Goal: Task Accomplishment & Management: Use online tool/utility

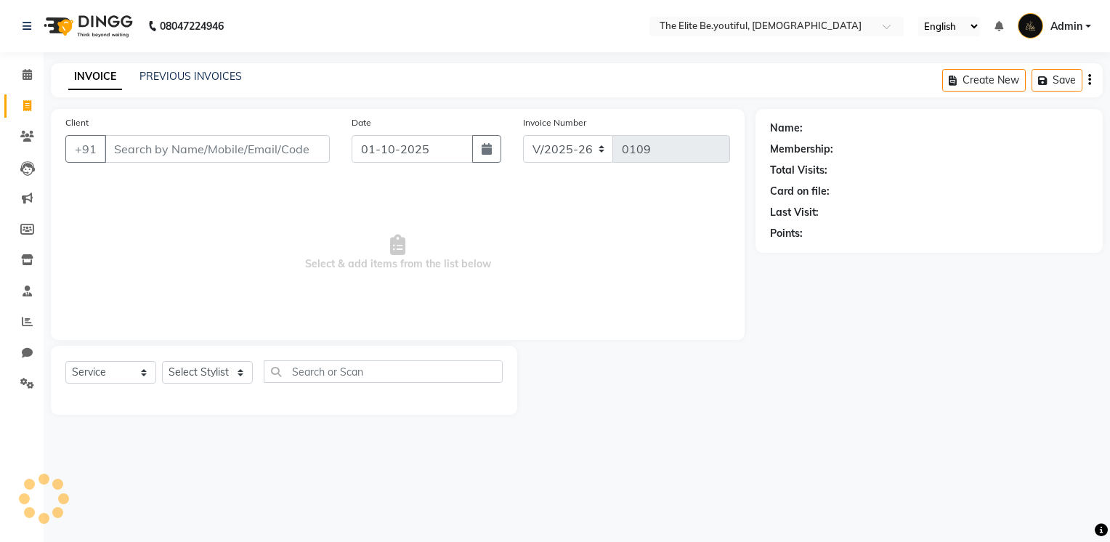
select select "8173"
select select "service"
click at [209, 72] on link "PREVIOUS INVOICES" at bounding box center [190, 76] width 102 height 13
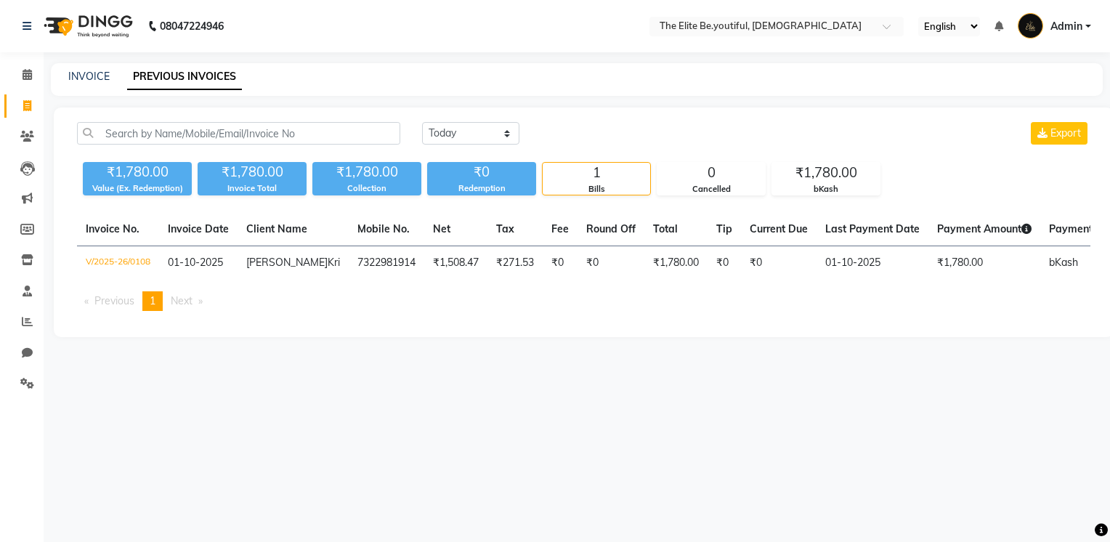
click at [690, 383] on div "08047224946 Select Location × The Elite Be.youtiful, Indian English ENGLISH Esp…" at bounding box center [555, 271] width 1110 height 542
click at [578, 440] on div "08047224946 Select Location × The Elite Be.youtiful, Indian English ENGLISH Esp…" at bounding box center [555, 271] width 1110 height 542
click at [456, 129] on select "[DATE] [DATE] Custom Range" at bounding box center [470, 133] width 97 height 23
click at [468, 126] on select "[DATE] [DATE] Custom Range" at bounding box center [470, 133] width 97 height 23
click at [89, 75] on link "INVOICE" at bounding box center [88, 76] width 41 height 13
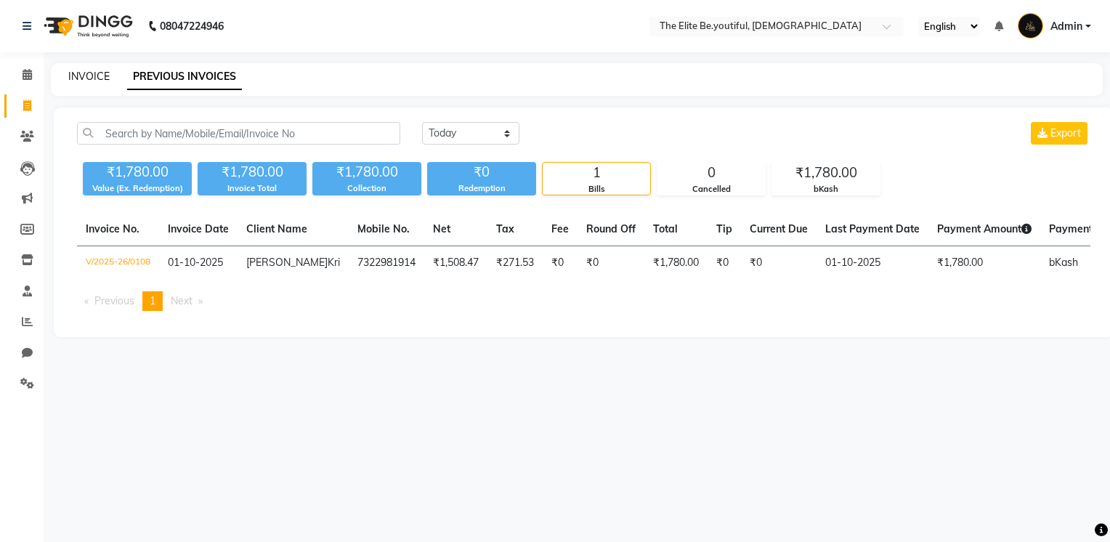
select select "8173"
select select "service"
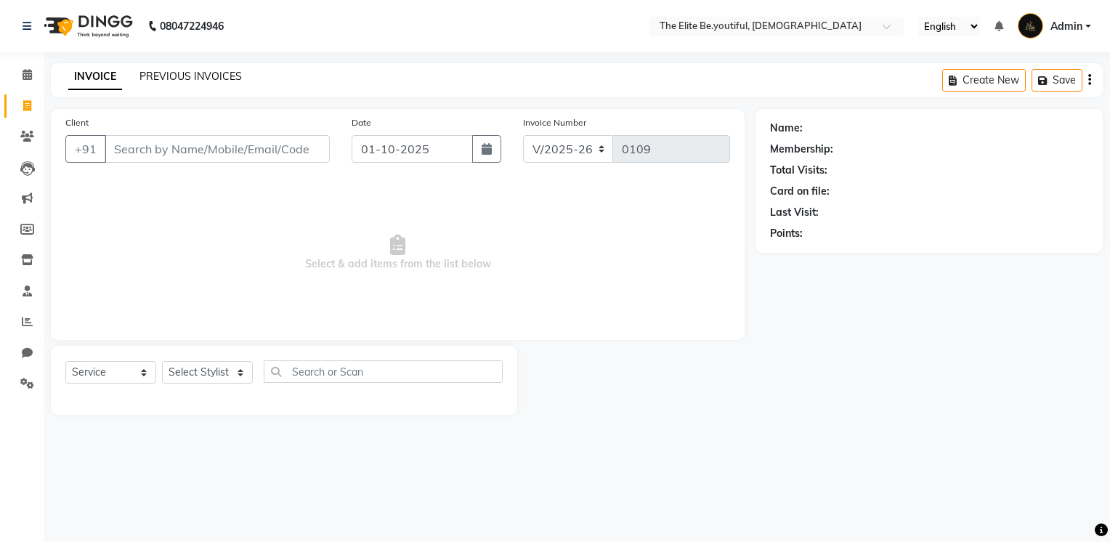
click at [185, 77] on link "PREVIOUS INVOICES" at bounding box center [190, 76] width 102 height 13
